Goal: Task Accomplishment & Management: Manage account settings

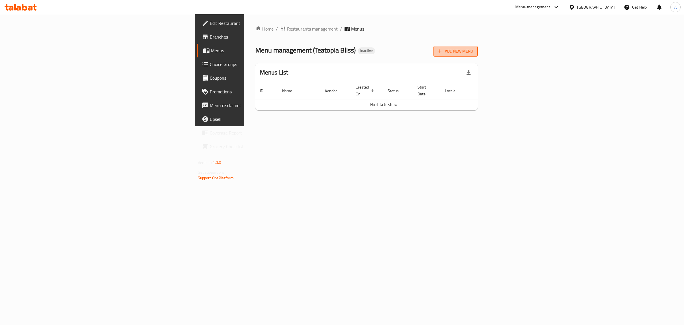
click at [473, 53] on span "Add New Menu" at bounding box center [455, 51] width 35 height 7
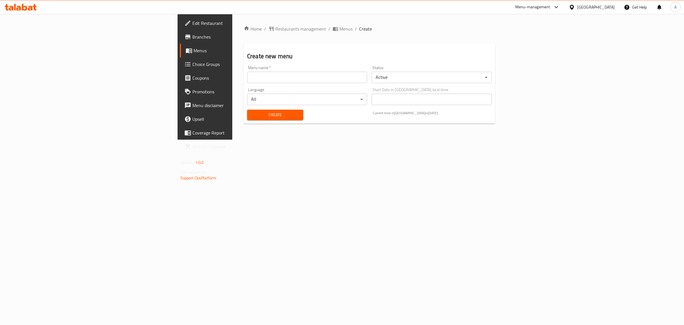
drag, startPoint x: 307, startPoint y: 78, endPoint x: 302, endPoint y: 78, distance: 4.8
click at [307, 78] on input "text" at bounding box center [307, 77] width 120 height 11
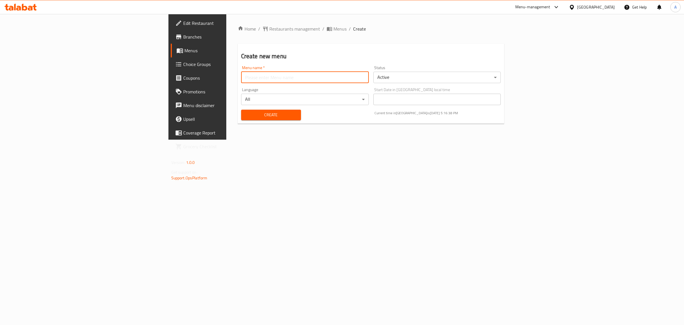
type input "1"
click at [246, 116] on span "Create" at bounding box center [271, 114] width 51 height 7
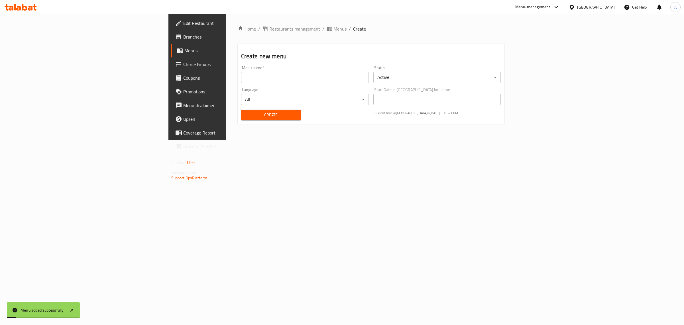
click at [185, 54] on span "Menus" at bounding box center [232, 50] width 94 height 7
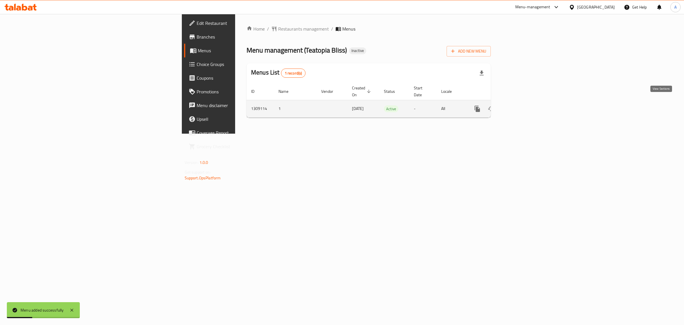
click at [526, 102] on link "enhanced table" at bounding box center [519, 109] width 14 height 14
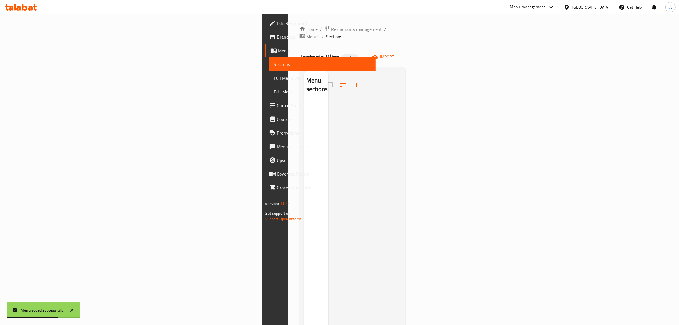
click at [401, 178] on div at bounding box center [364, 233] width 73 height 325
click at [354, 133] on div at bounding box center [364, 233] width 73 height 325
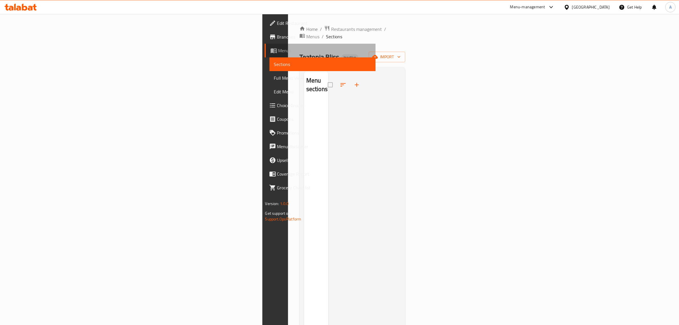
click at [278, 49] on span "Menus" at bounding box center [324, 50] width 93 height 7
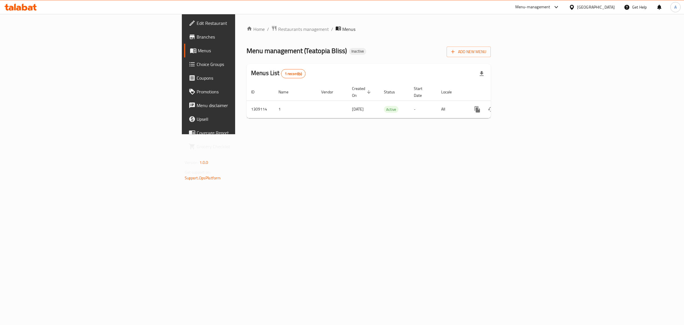
click at [184, 41] on link "Branches" at bounding box center [240, 37] width 112 height 14
click at [522, 105] on icon "enhanced table" at bounding box center [518, 108] width 7 height 7
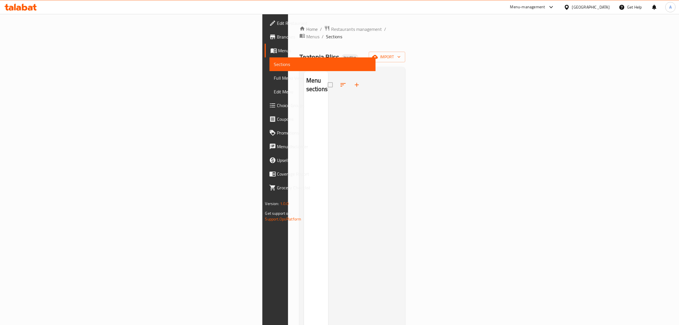
click at [401, 190] on div at bounding box center [364, 233] width 73 height 325
click at [336, 116] on div at bounding box center [364, 233] width 73 height 325
click at [331, 32] on span "Restaurants management" at bounding box center [356, 29] width 51 height 7
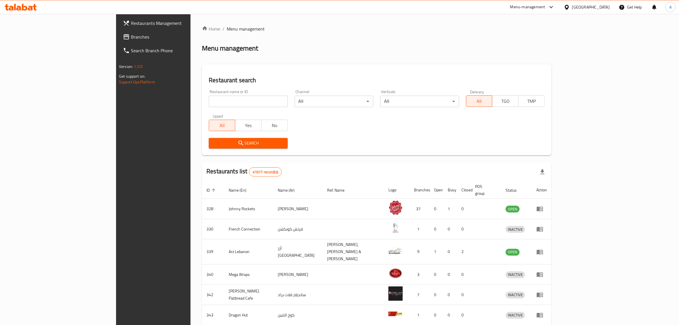
click at [593, 5] on div "[GEOGRAPHIC_DATA]" at bounding box center [591, 7] width 38 height 6
click at [548, 87] on div "Jordan" at bounding box center [567, 85] width 86 height 13
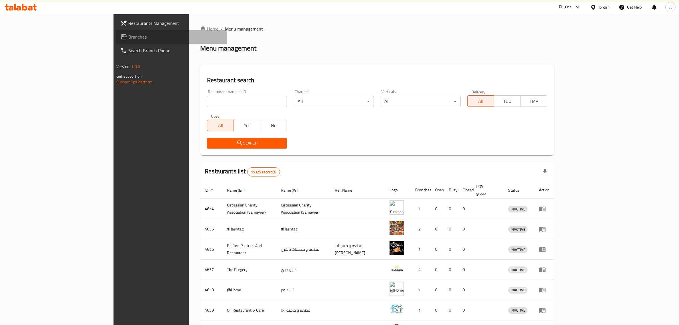
click at [128, 35] on span "Branches" at bounding box center [175, 36] width 94 height 7
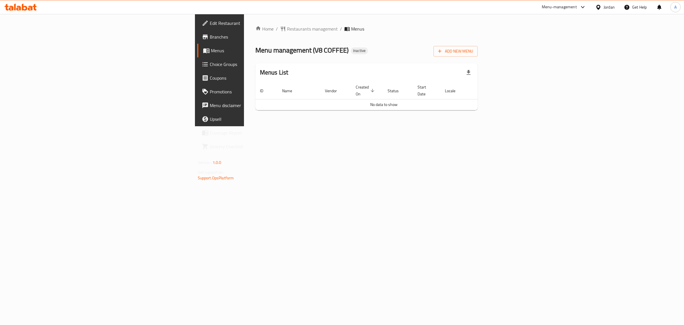
click at [468, 58] on div "Home / Restaurants management / Menus Menu management ( V8 COFFEE ) Inactive Ad…" at bounding box center [367, 69] width 223 height 89
click at [473, 52] on span "Add New Menu" at bounding box center [455, 51] width 35 height 7
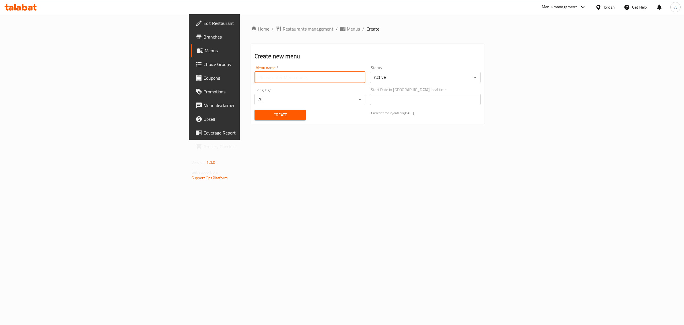
drag, startPoint x: 289, startPoint y: 80, endPoint x: 241, endPoint y: 88, distance: 48.0
click at [289, 80] on input "text" at bounding box center [310, 77] width 111 height 11
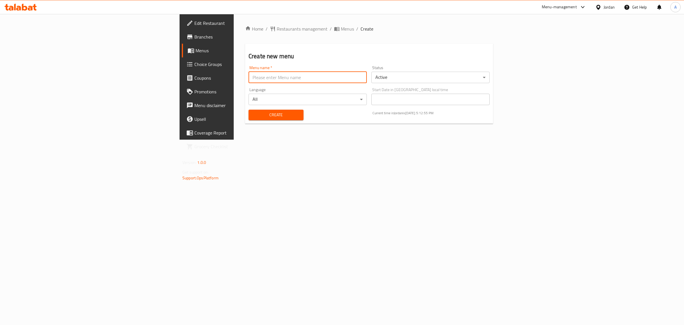
type input "1"
click at [253, 114] on span "Create" at bounding box center [276, 114] width 46 height 7
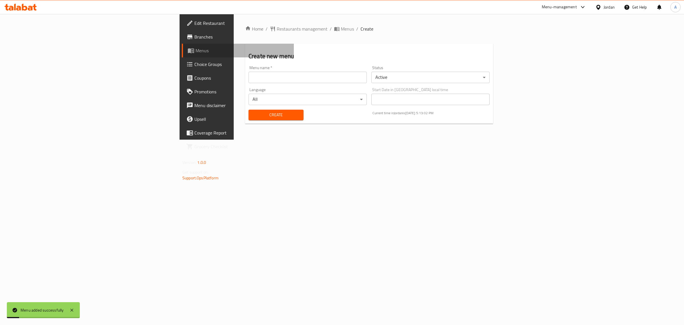
click at [196, 52] on span "Menus" at bounding box center [243, 50] width 94 height 7
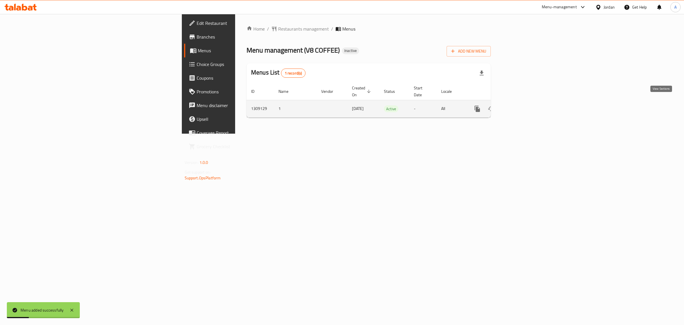
click at [526, 102] on link "enhanced table" at bounding box center [519, 109] width 14 height 14
